Goal: Information Seeking & Learning: Learn about a topic

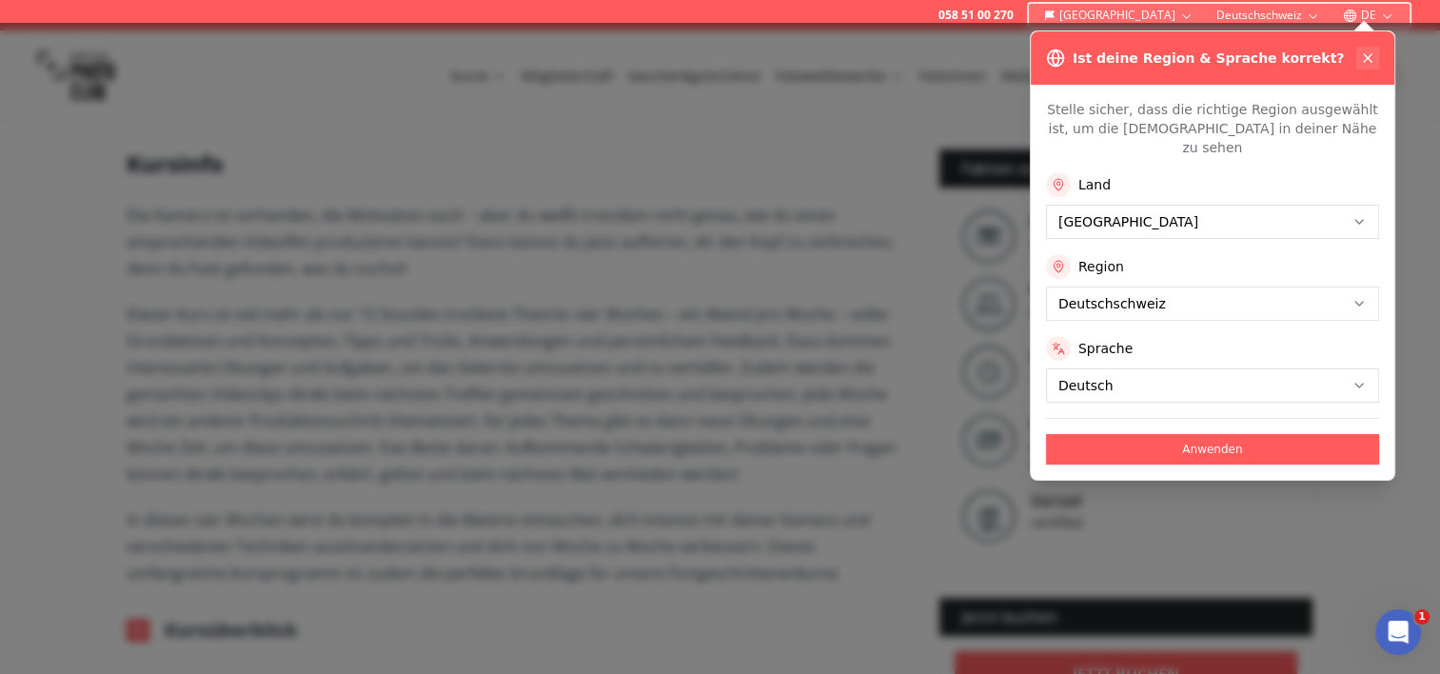
click at [1366, 55] on icon at bounding box center [1368, 58] width 8 height 8
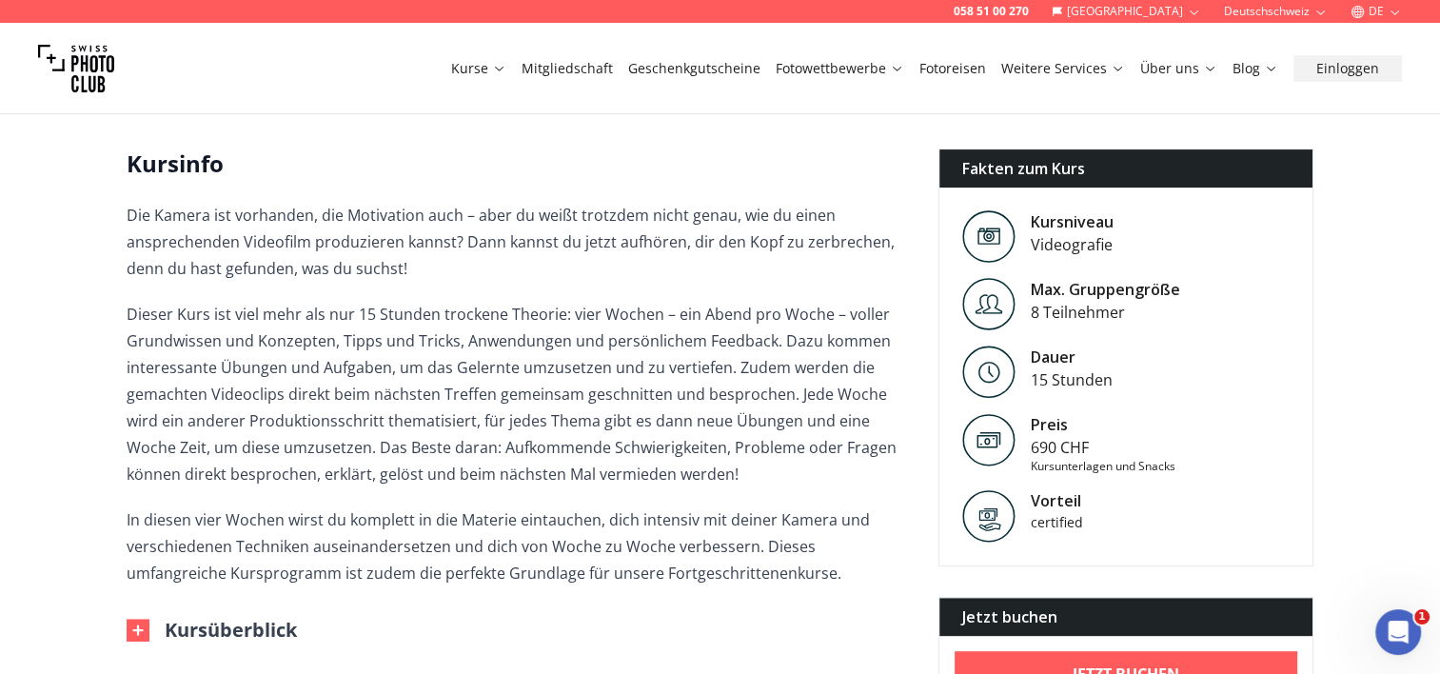
click at [288, 312] on p "Dieser Kurs ist viel mehr als nur 15 Stunden trockene Theorie: vier Wochen – ei…" at bounding box center [517, 394] width 781 height 187
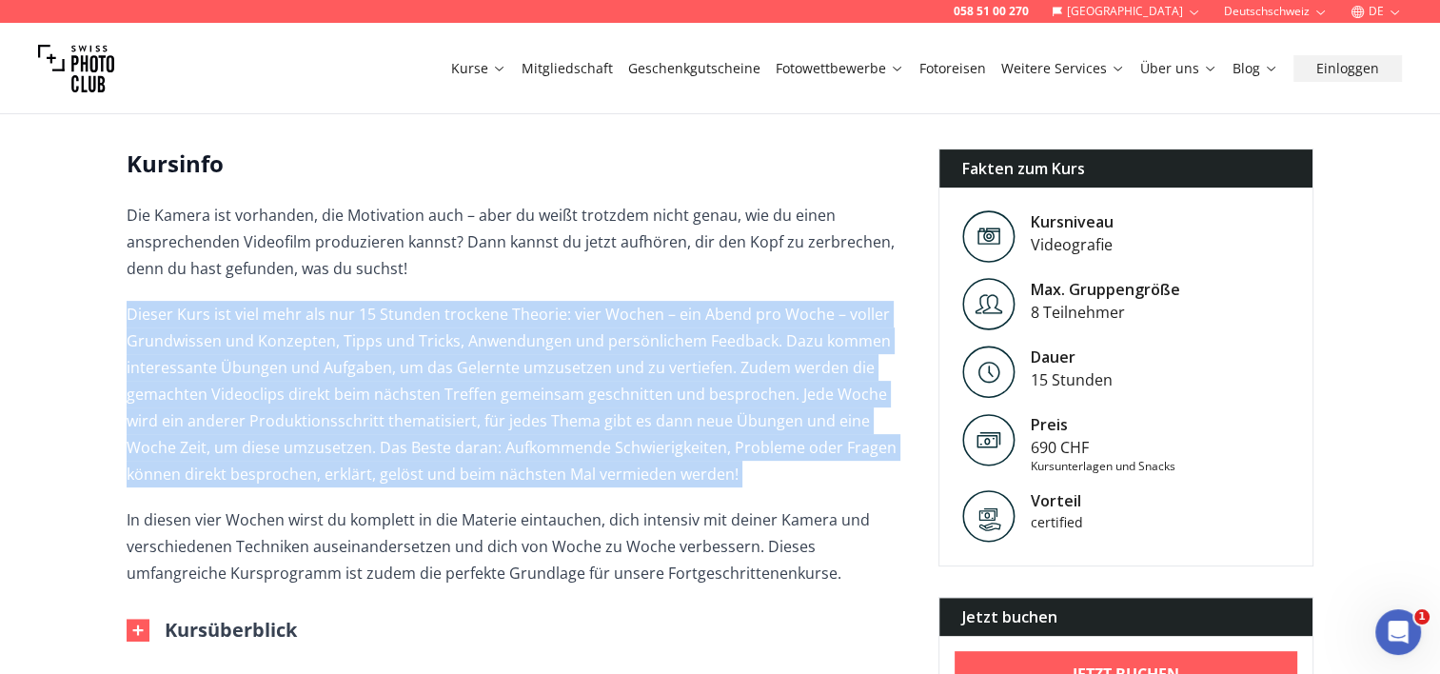
click at [288, 312] on p "Dieser Kurs ist viel mehr als nur 15 Stunden trockene Theorie: vier Wochen – ei…" at bounding box center [517, 394] width 781 height 187
drag, startPoint x: 288, startPoint y: 312, endPoint x: 308, endPoint y: 333, distance: 28.9
click at [308, 333] on p "Dieser Kurs ist viel mehr als nur 15 Stunden trockene Theorie: vier Wochen – ei…" at bounding box center [517, 394] width 781 height 187
click at [326, 347] on p "Dieser Kurs ist viel mehr als nur 15 Stunden trockene Theorie: vier Wochen – ei…" at bounding box center [517, 394] width 781 height 187
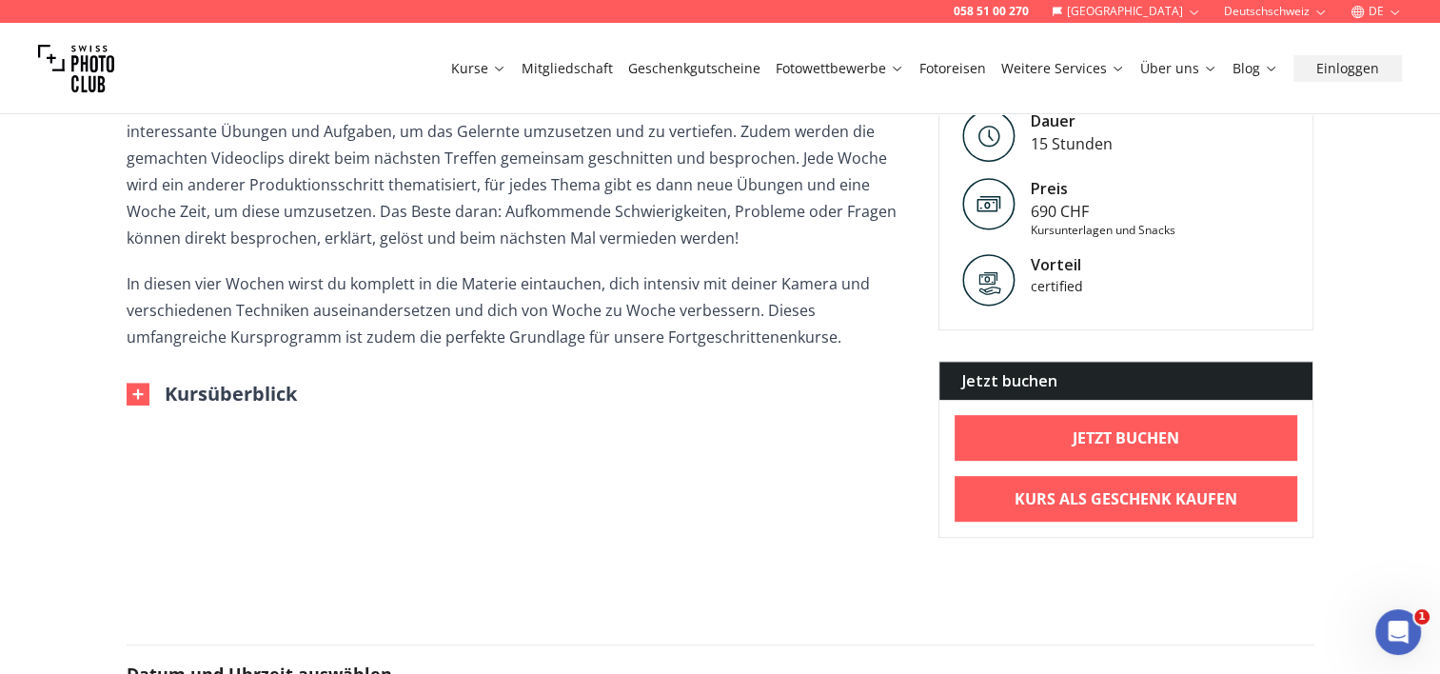
scroll to position [761, 0]
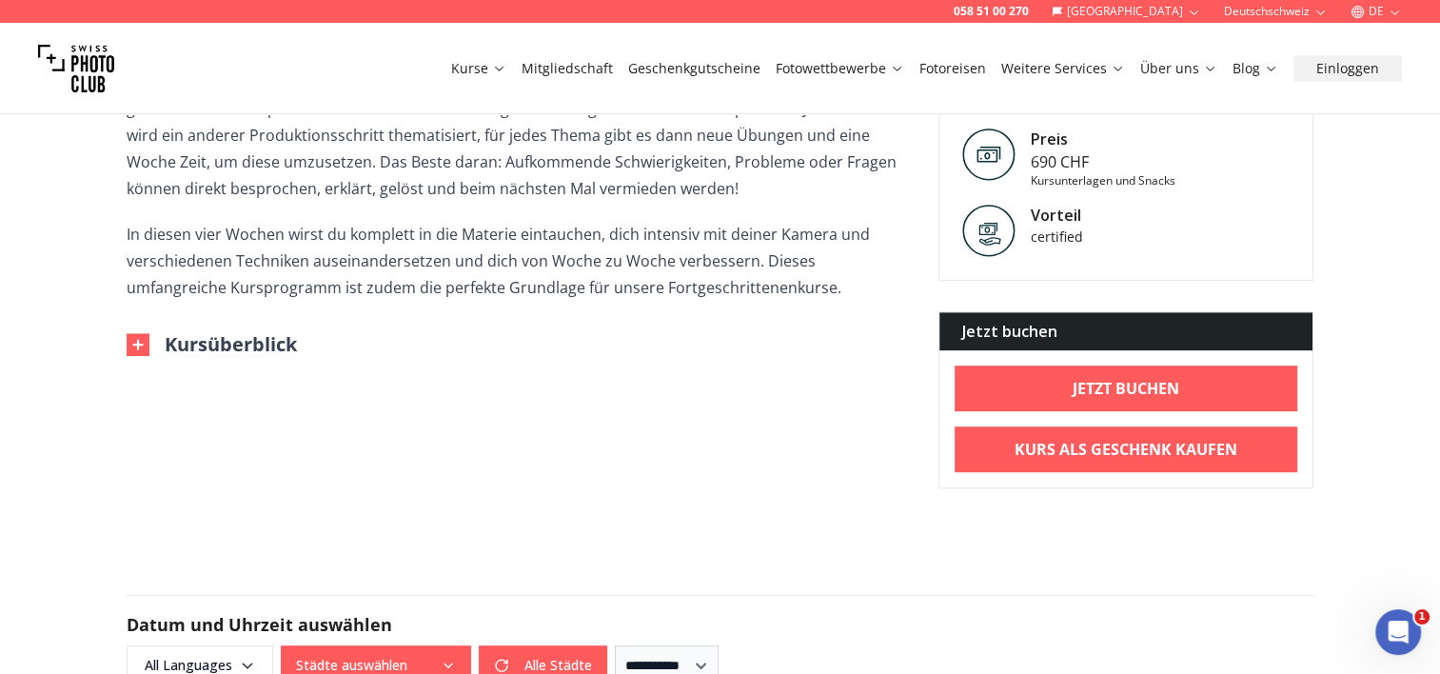
click at [137, 342] on img at bounding box center [138, 344] width 23 height 23
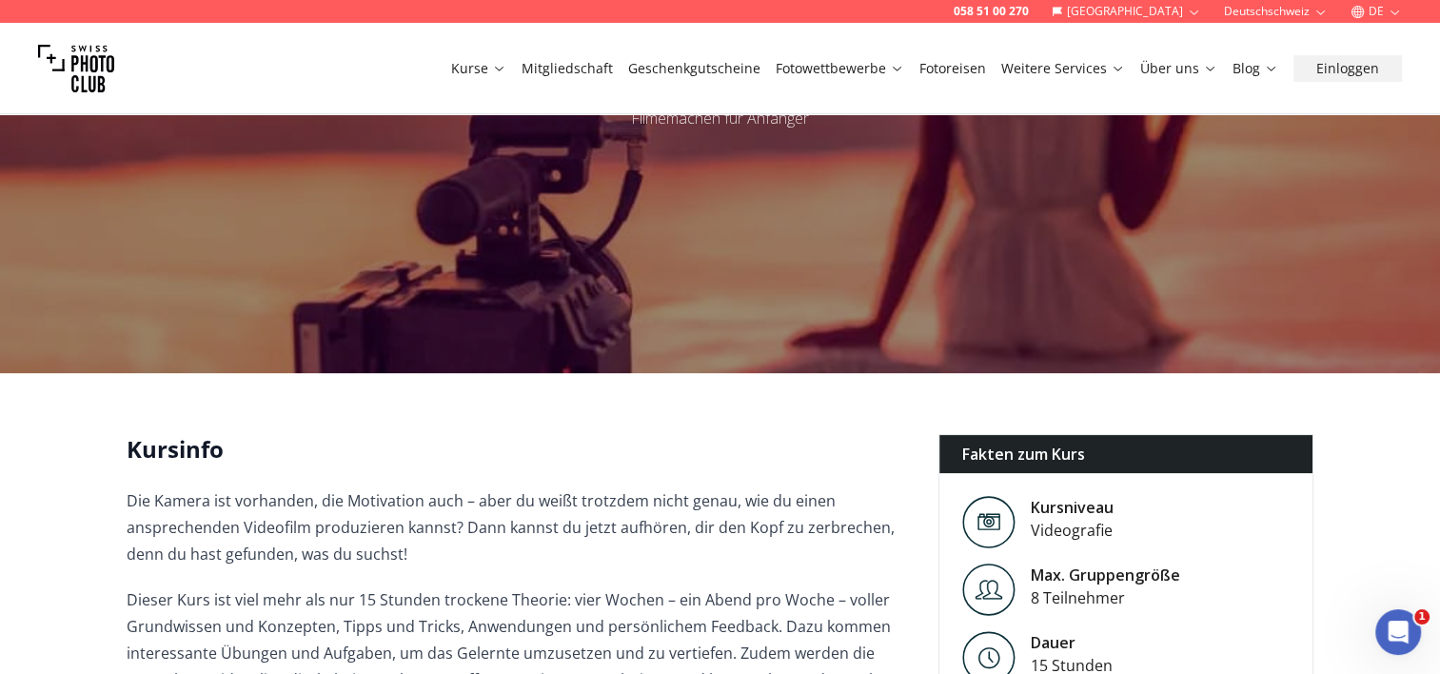
scroll to position [0, 0]
